Goal: Find specific page/section: Find specific page/section

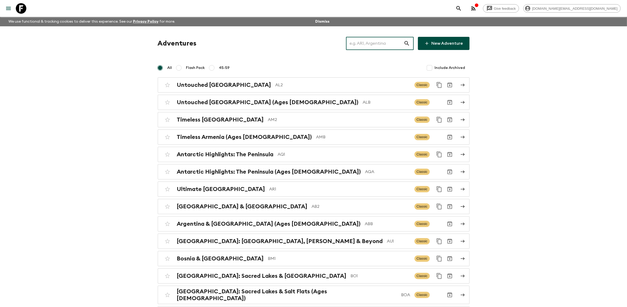
click at [370, 41] on input "text" at bounding box center [375, 43] width 58 height 15
click at [371, 44] on input "text" at bounding box center [375, 43] width 58 height 15
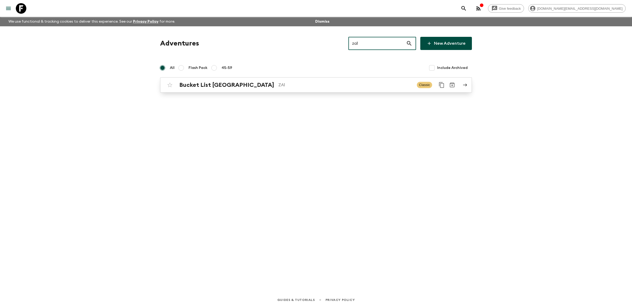
type input "za1"
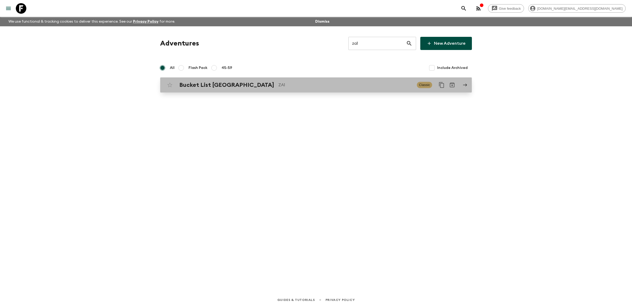
click at [302, 87] on p "ZA1" at bounding box center [346, 85] width 134 height 6
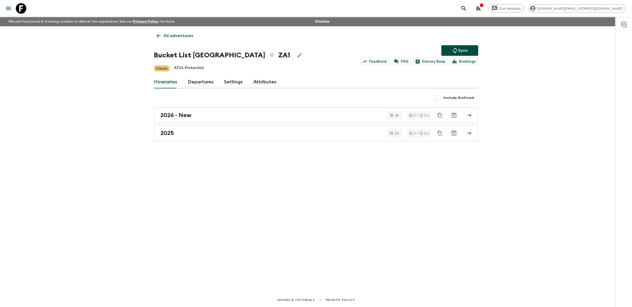
click at [173, 35] on p "All adventures" at bounding box center [179, 36] width 30 height 6
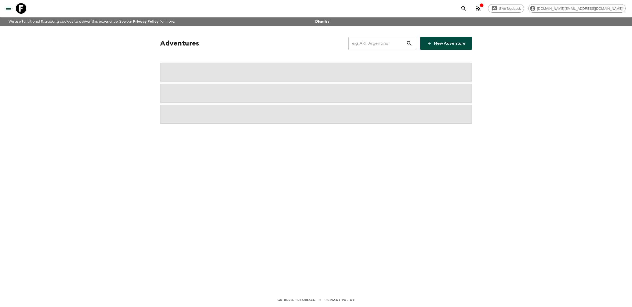
click at [382, 45] on input "text" at bounding box center [378, 43] width 58 height 15
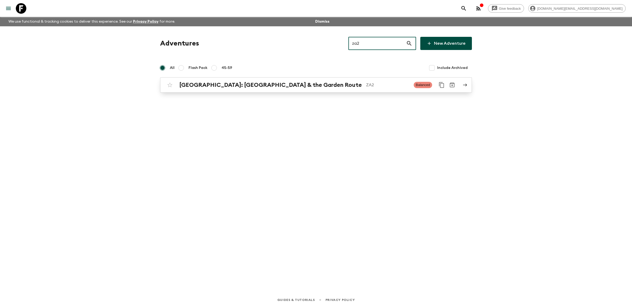
type input "za2"
click at [366, 86] on p "ZA2" at bounding box center [387, 85] width 43 height 6
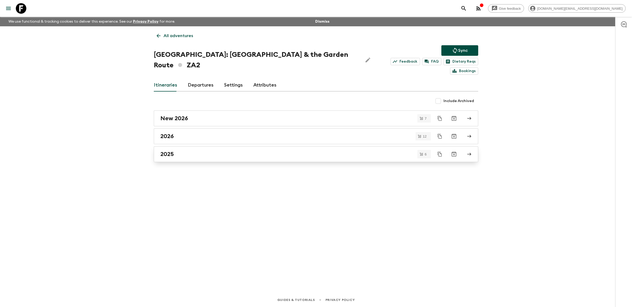
click at [218, 151] on div "2025" at bounding box center [310, 154] width 301 height 7
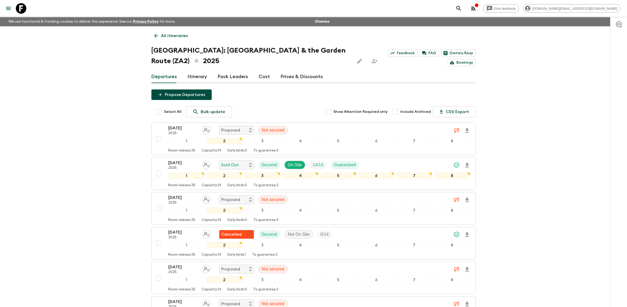
click at [164, 35] on p "All itineraries" at bounding box center [174, 36] width 27 height 6
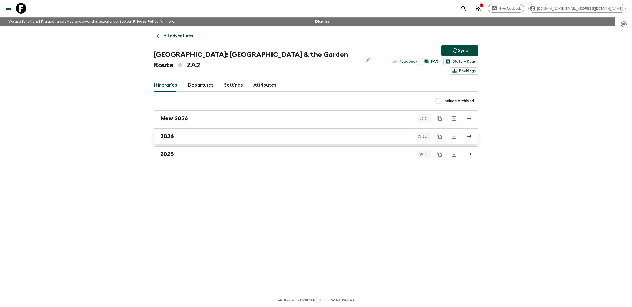
click at [228, 133] on div "2026" at bounding box center [310, 136] width 301 height 7
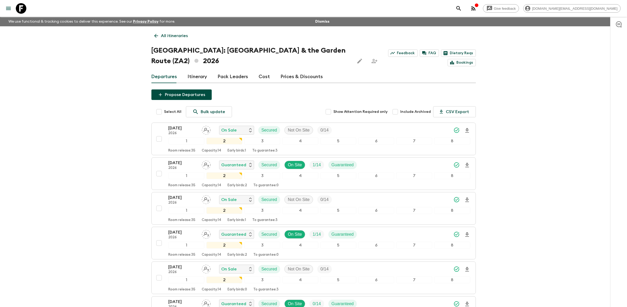
click at [170, 31] on link "All itineraries" at bounding box center [172, 36] width 40 height 11
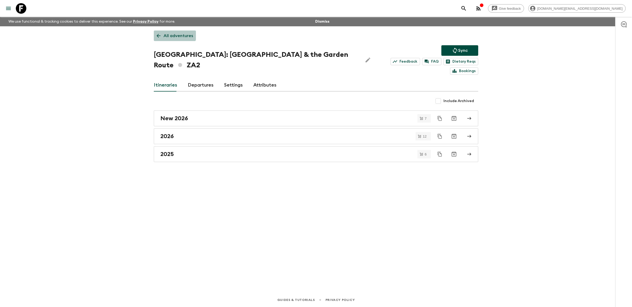
click at [170, 31] on link "All adventures" at bounding box center [175, 36] width 42 height 11
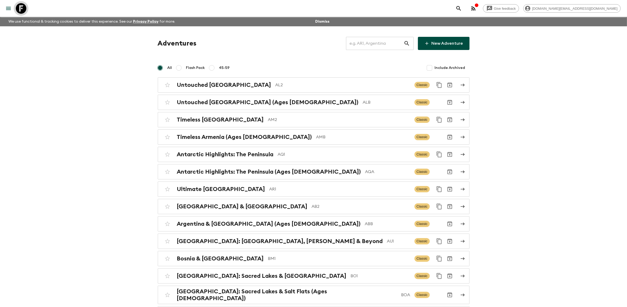
click at [20, 7] on icon at bounding box center [21, 8] width 11 height 11
